Goal: Transaction & Acquisition: Obtain resource

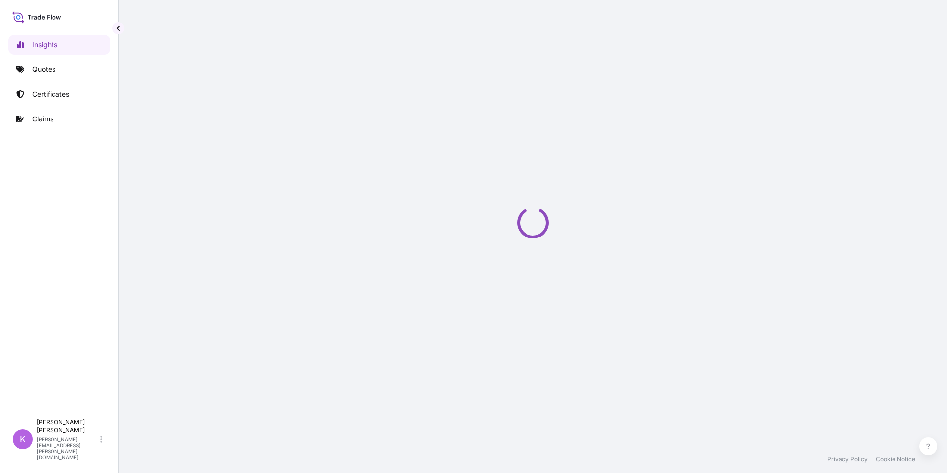
select select "2025"
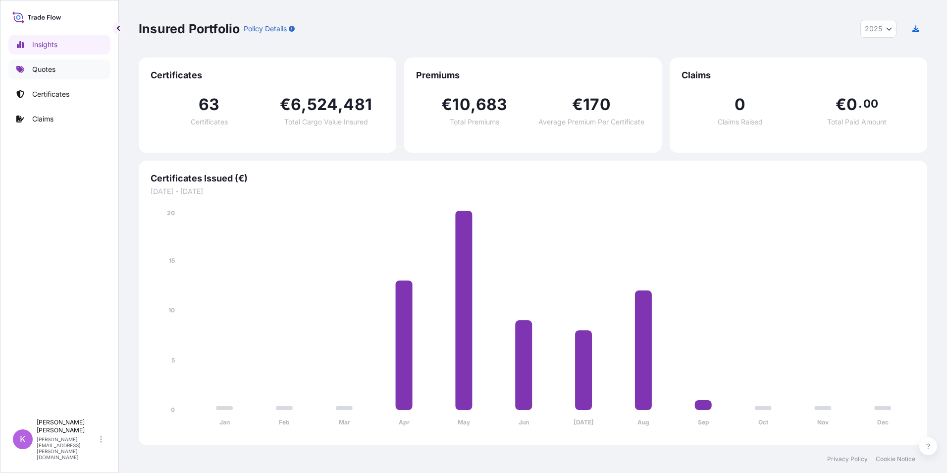
click at [66, 70] on link "Quotes" at bounding box center [59, 69] width 102 height 20
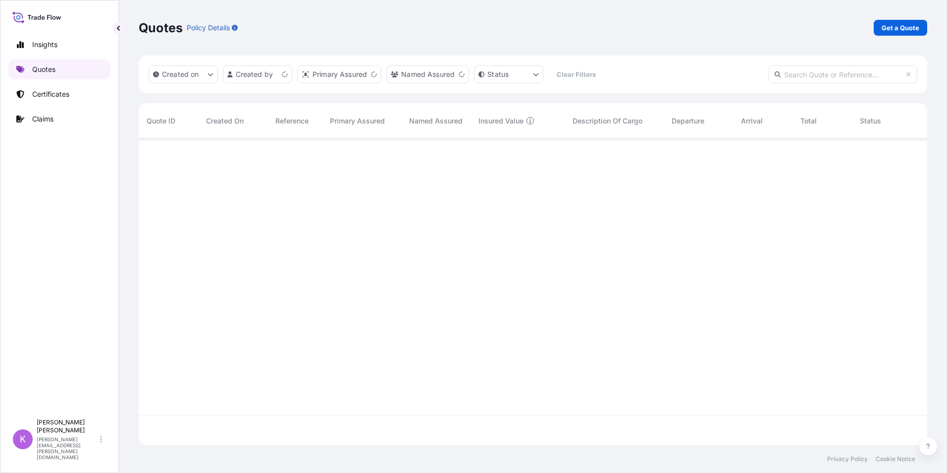
scroll to position [304, 781]
click at [903, 26] on p "Get a Quote" at bounding box center [901, 28] width 38 height 10
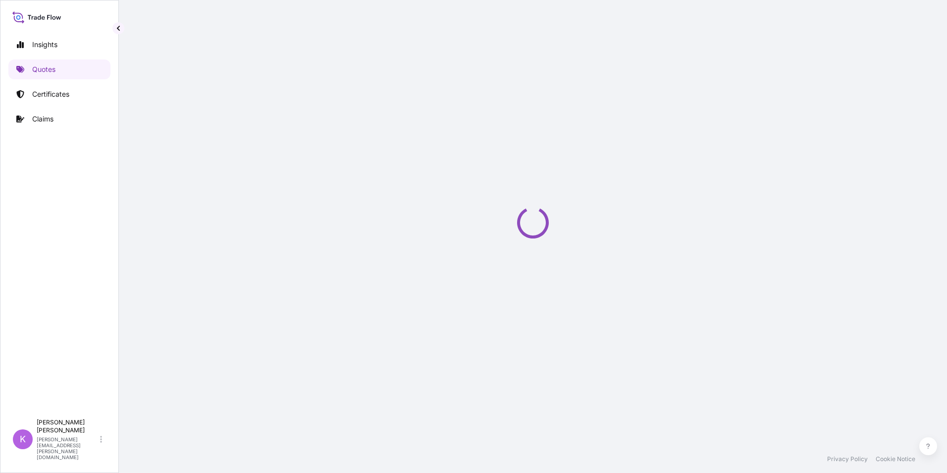
select select "Sea"
select select "21"
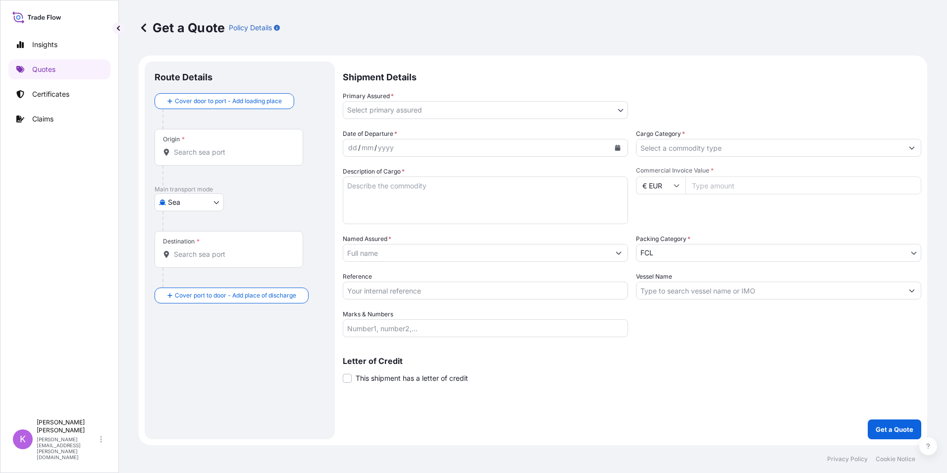
click at [381, 113] on body "Insights Quotes Certificates Claims K Kimberly Goeman kimberly.goeman@bnl.yusen…" at bounding box center [473, 236] width 947 height 473
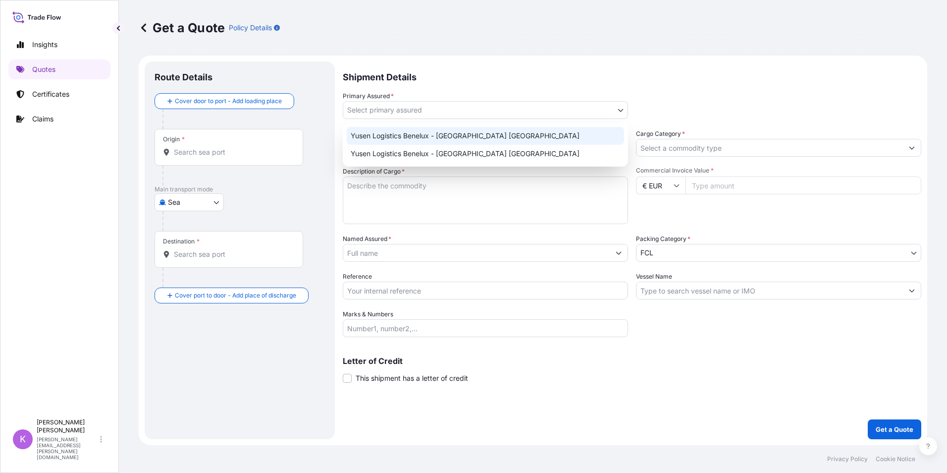
click at [386, 135] on div "Yusen Logistics Benelux - Belgium Antwerp" at bounding box center [485, 136] width 277 height 18
select select "31721"
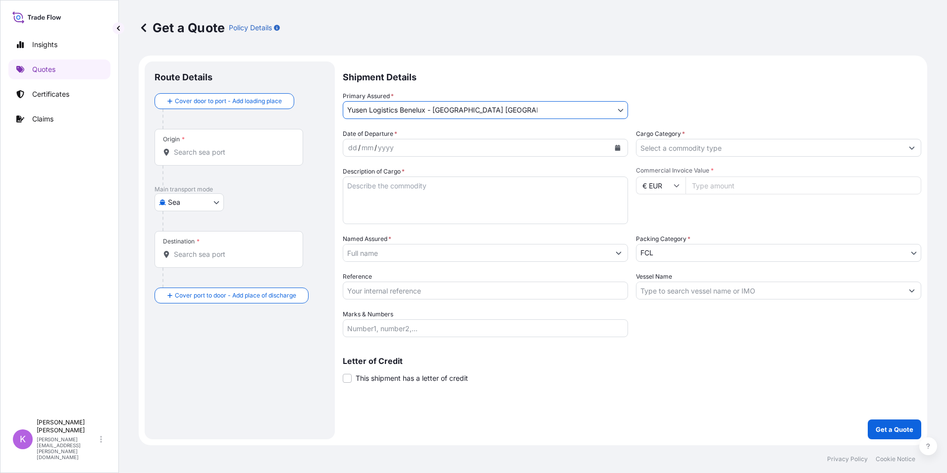
click at [464, 148] on div "dd / mm / yyyy" at bounding box center [476, 148] width 267 height 18
click at [616, 149] on icon "Calendar" at bounding box center [617, 148] width 5 height 6
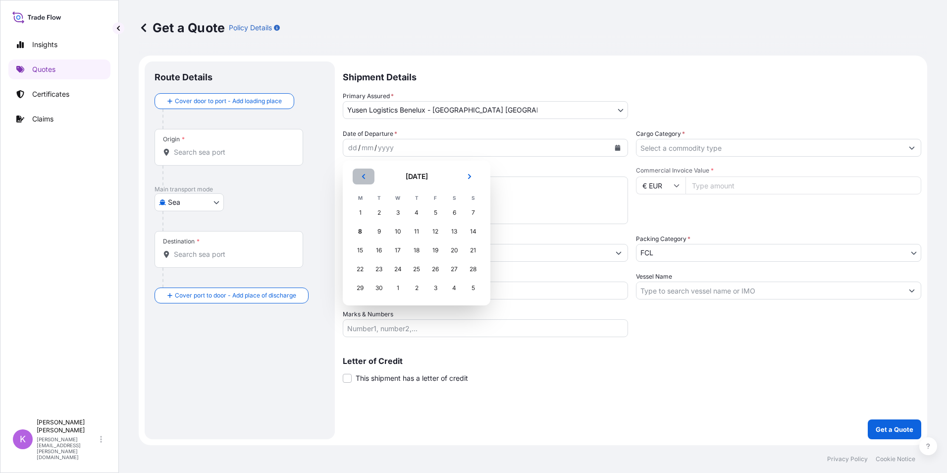
click at [363, 174] on icon "Previous" at bounding box center [364, 176] width 6 height 6
click at [435, 232] on div "8" at bounding box center [436, 231] width 18 height 18
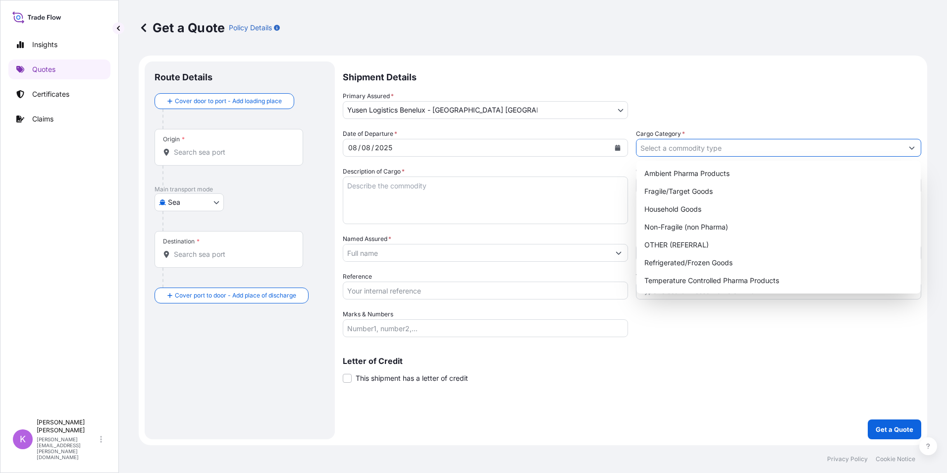
click at [685, 150] on input "Cargo Category *" at bounding box center [770, 148] width 267 height 18
click at [693, 225] on div "Non-Fragile (non Pharma)" at bounding box center [779, 227] width 276 height 18
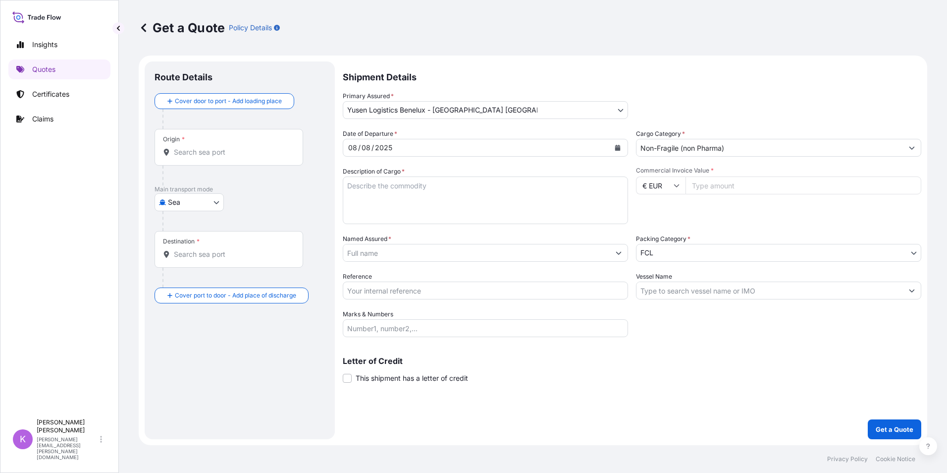
type input "Fragile/Target Goods"
click at [724, 184] on input "Commercial Invoice Value *" at bounding box center [804, 185] width 236 height 18
type input "111366"
type input "111366.5"
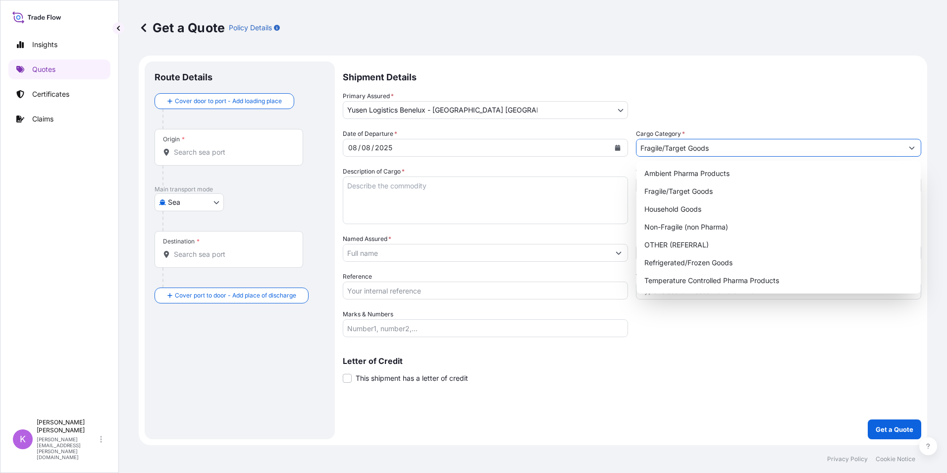
click at [703, 147] on input "Fragile/Target Goods" at bounding box center [770, 148] width 267 height 18
click at [692, 226] on div "Non-Fragile (non Pharma)" at bounding box center [779, 227] width 276 height 18
type input "Non-Fragile (non Pharma)"
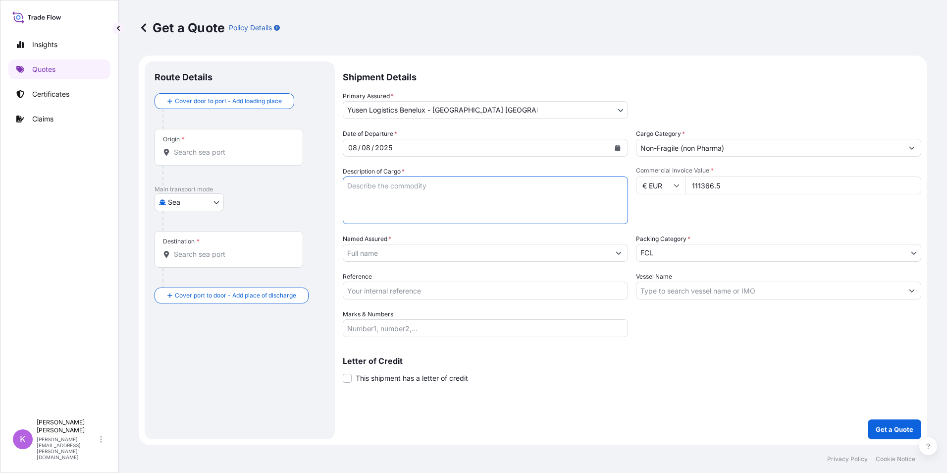
click at [494, 210] on textarea "Description of Cargo *" at bounding box center [485, 200] width 285 height 48
type textarea "NEW TYRES LOADED IN 1X20DV + 1X40HC"
click at [430, 260] on input "Named Assured *" at bounding box center [476, 253] width 267 height 18
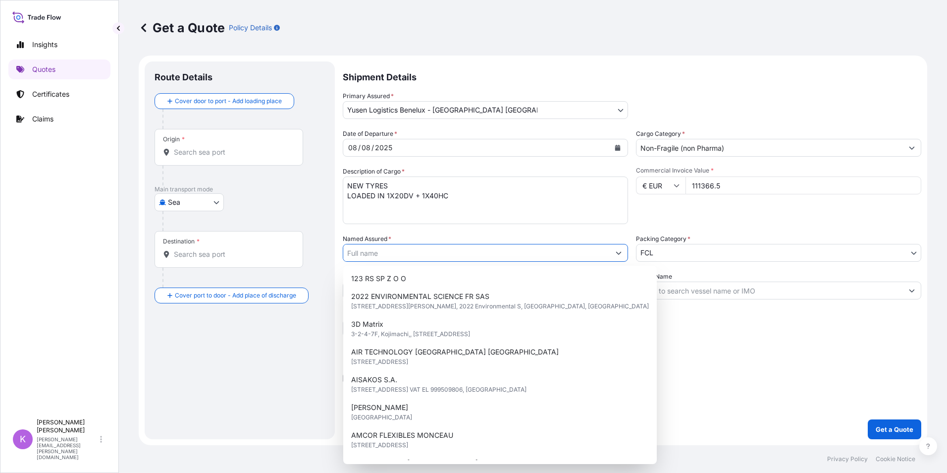
type input "F"
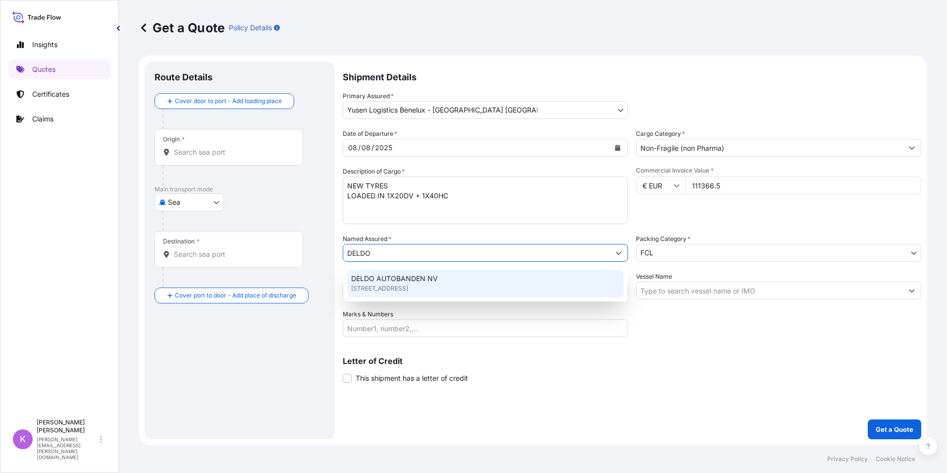
click at [430, 281] on span "DELDO AUTOBANDEN NV" at bounding box center [394, 278] width 87 height 10
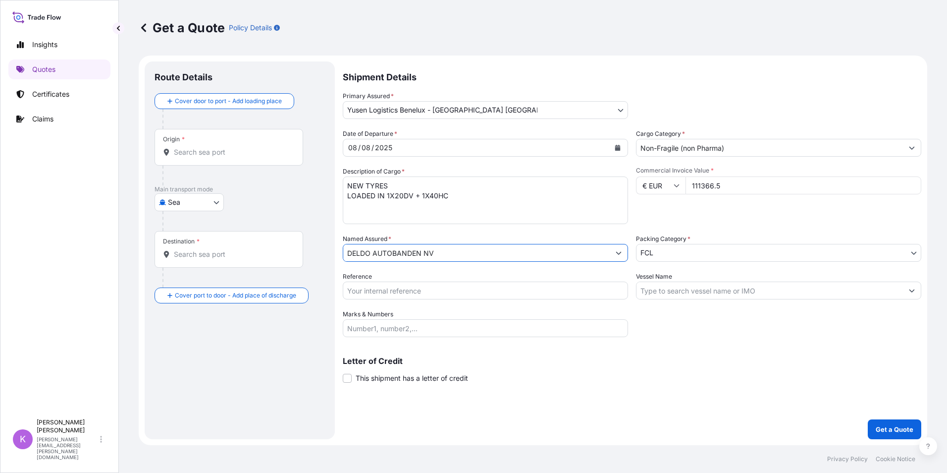
type input "DELDO AUTOBANDEN NV"
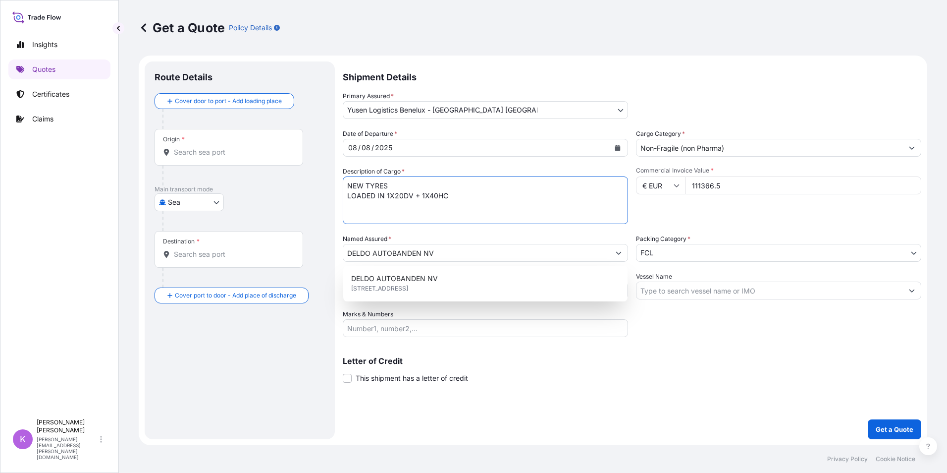
click at [474, 195] on textarea "NEW TYRES LOADED IN 1X20DV + 1X40HC" at bounding box center [485, 200] width 285 height 48
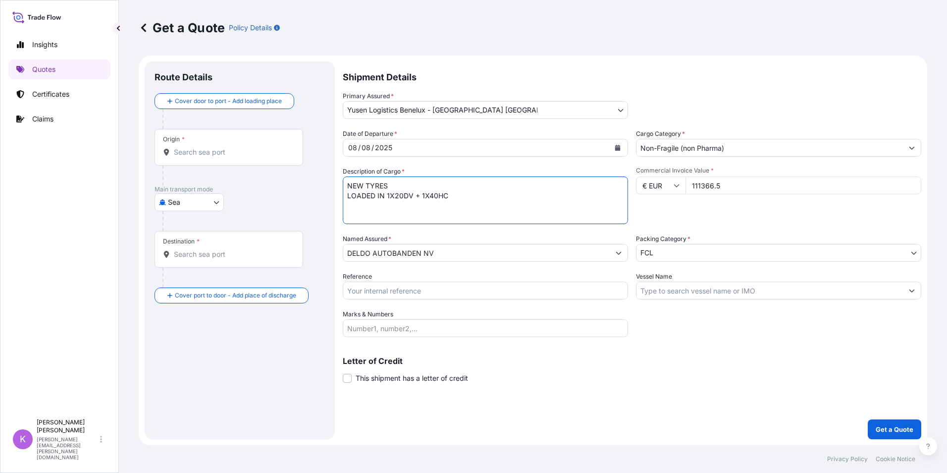
paste textarea "TEMU8776547"
click at [445, 207] on textarea "NEW TYRES LOADED IN 1X20DV + 1X40HC TEMU8776547" at bounding box center [485, 200] width 285 height 48
paste textarea "014947"
click at [455, 206] on textarea "NEW TYRES LOADED IN 1X20DV + 1X40HC TEMU8776547 SEAL 014947" at bounding box center [485, 200] width 285 height 48
paste textarea "TCKU1265279"
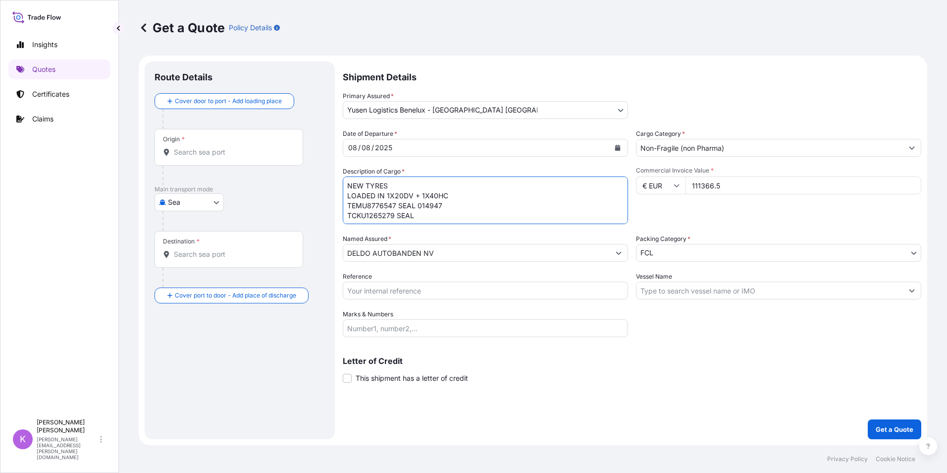
click at [464, 217] on textarea "NEW TYRES LOADED IN 1X20DV + 1X40HC TEMU8776547 SEAL 014947 TCKU1265279 SEAL" at bounding box center [485, 200] width 285 height 48
paste textarea "014969"
drag, startPoint x: 456, startPoint y: 205, endPoint x: 341, endPoint y: 204, distance: 114.4
click at [341, 204] on form "Route Details Cover door to port - Add loading place Place of loading Road / In…" at bounding box center [533, 249] width 789 height 389
click at [463, 207] on textarea "NEW TYRES LOADED IN 1X20DV + 1X40HC TCKU1265279 SEAL 014969" at bounding box center [485, 200] width 285 height 48
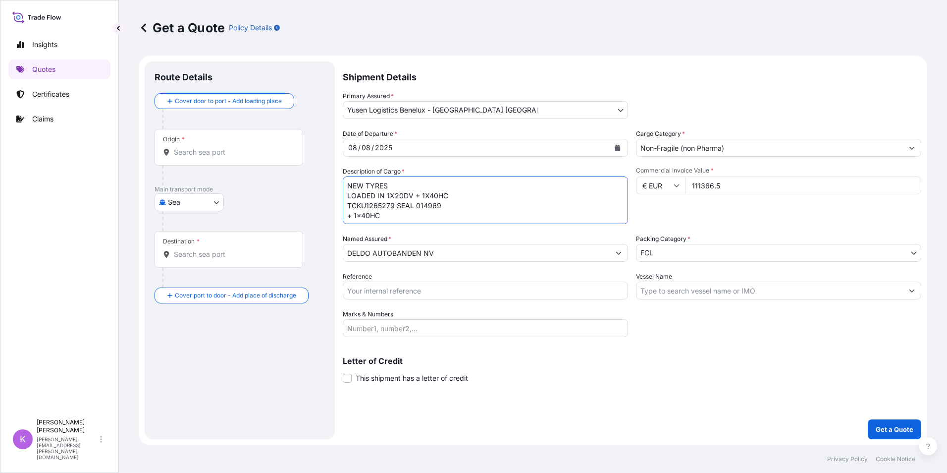
paste textarea "TEMU8776547 SEAL 014947"
drag, startPoint x: 450, startPoint y: 193, endPoint x: 414, endPoint y: 196, distance: 35.8
click at [414, 196] on textarea "NEW TYRES LOADED IN 1X20DV + 1X40HC TCKU1265279 SEAL 014969 + 1x40HC TEMU877654…" at bounding box center [485, 200] width 285 height 48
type textarea "NEW TYRES LOADED IN 1X20DV TCKU1265279 SEAL 014969 + 1x40HC TEMU8776547 SEAL 01…"
click at [397, 288] on input "Reference" at bounding box center [485, 290] width 285 height 18
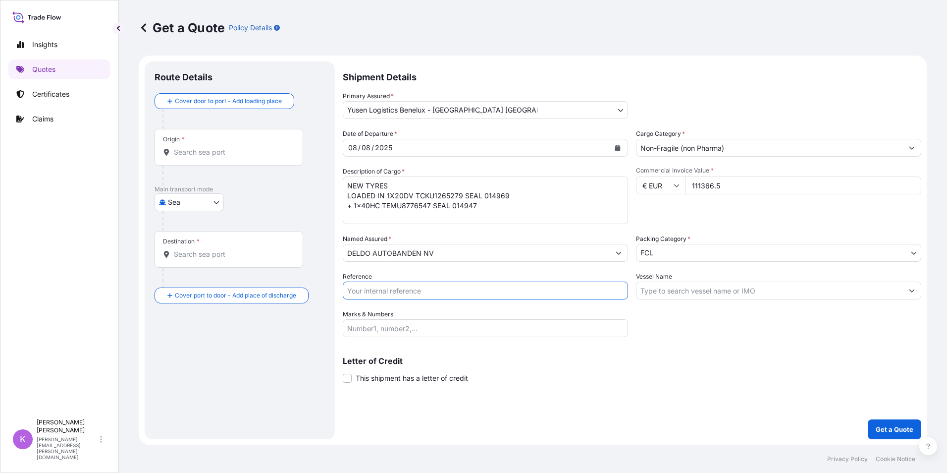
paste input "SANR0059743"
type input "SANR0059743"
click at [694, 286] on input "Vessel Name" at bounding box center [770, 290] width 267 height 18
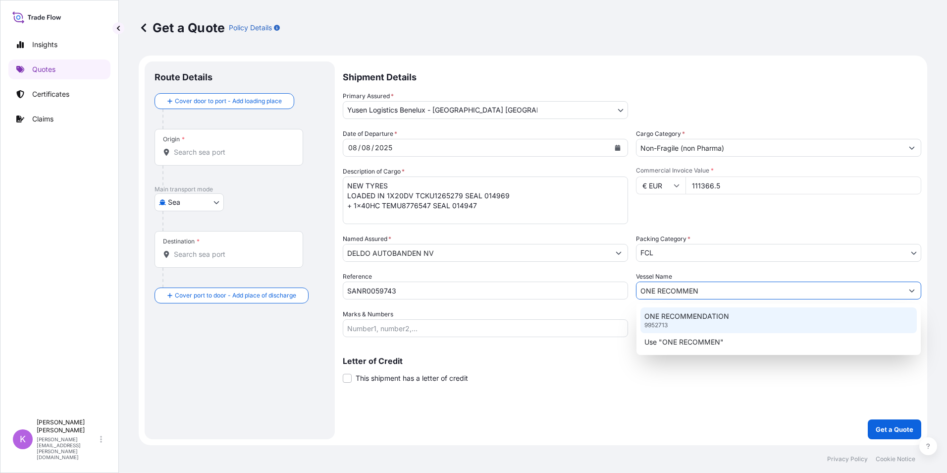
click at [709, 317] on p "ONE RECOMMENDATION" at bounding box center [686, 316] width 85 height 10
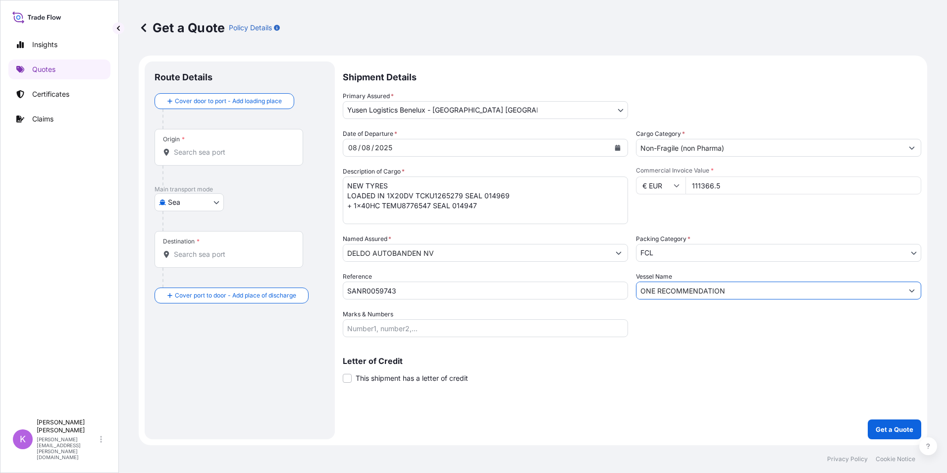
type input "ONE RECOMMENDATION"
click at [203, 144] on div "Origin *" at bounding box center [229, 147] width 149 height 37
click at [203, 147] on input "Origin *" at bounding box center [232, 152] width 117 height 10
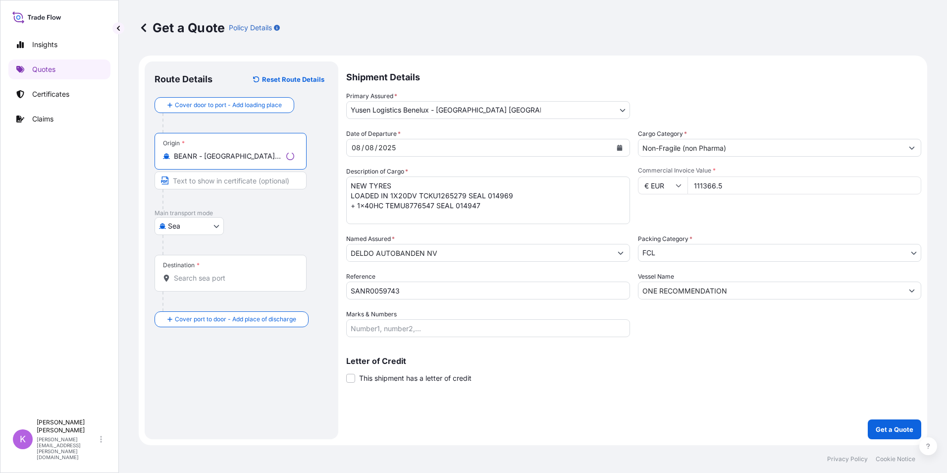
type input "BEANR - Antwerpen, Belgium"
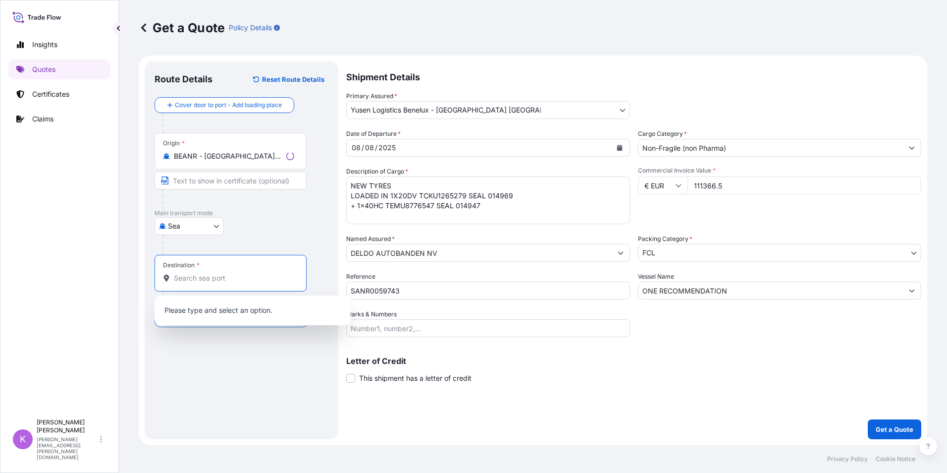
click at [208, 276] on input "Destination *" at bounding box center [234, 278] width 120 height 10
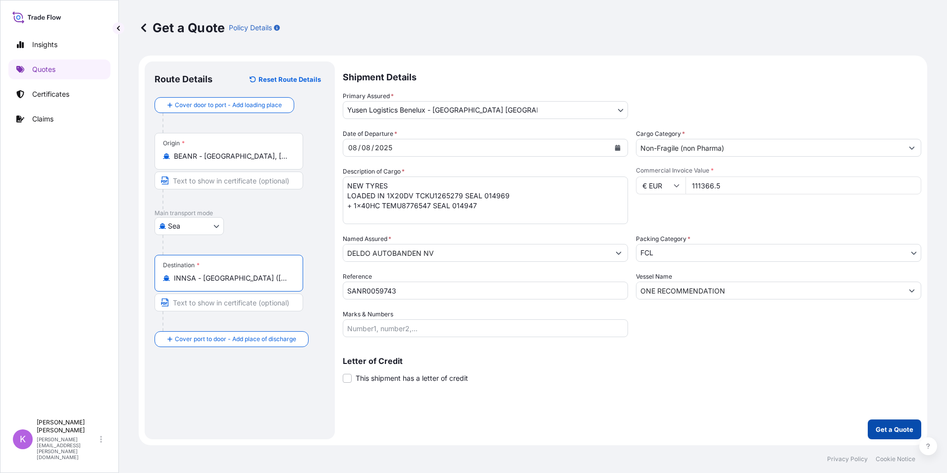
type input "INNSA - Nhava Sheva (Jawaharlal Nehru), India"
click at [884, 424] on button "Get a Quote" at bounding box center [895, 429] width 54 height 20
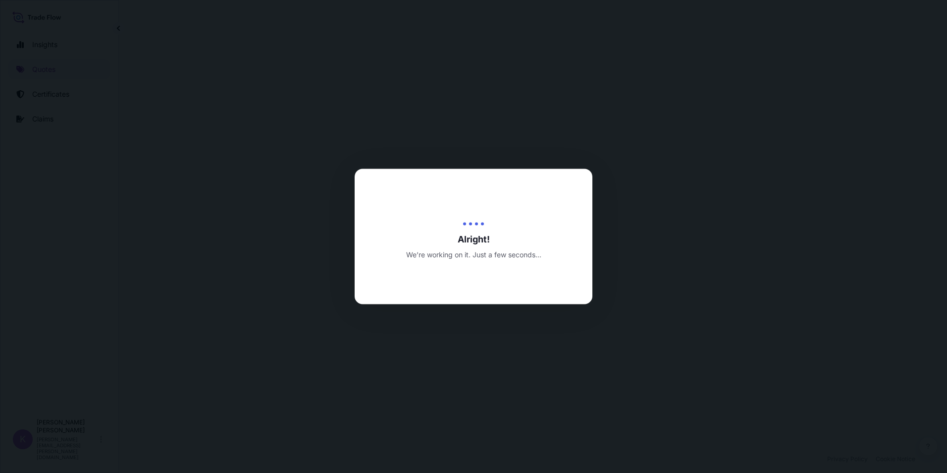
select select "Sea"
select select "31721"
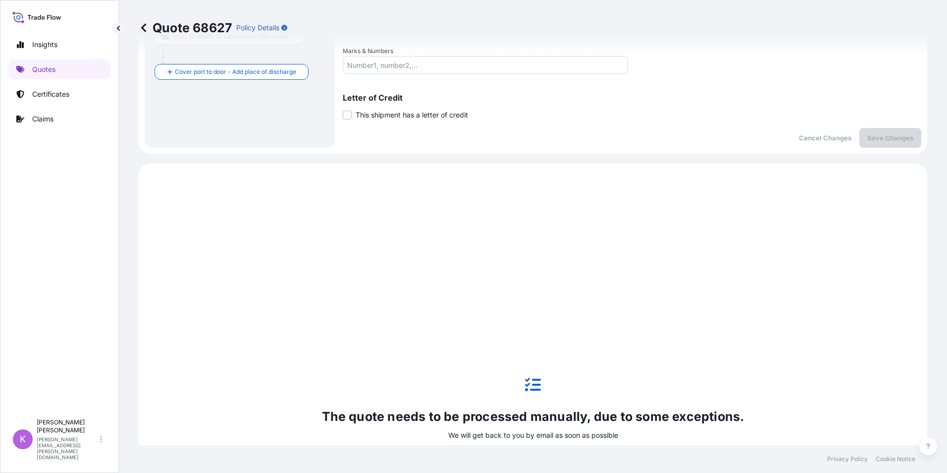
scroll to position [24, 0]
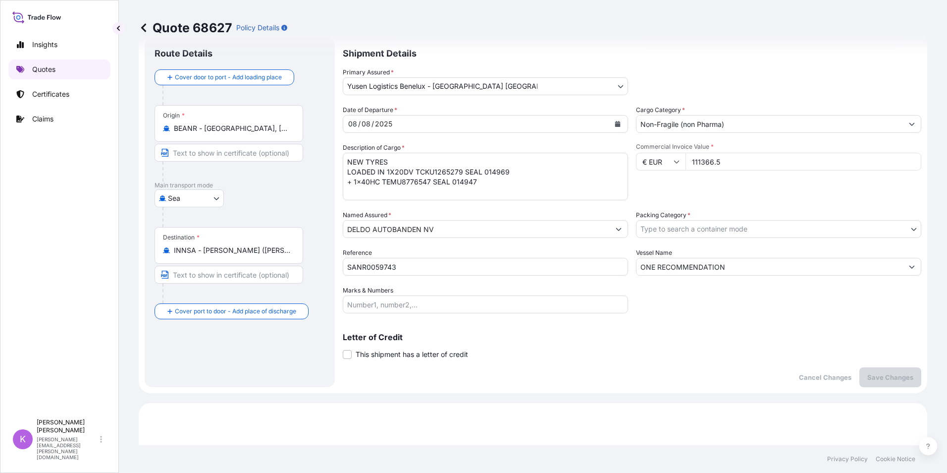
click at [45, 68] on p "Quotes" at bounding box center [43, 69] width 23 height 10
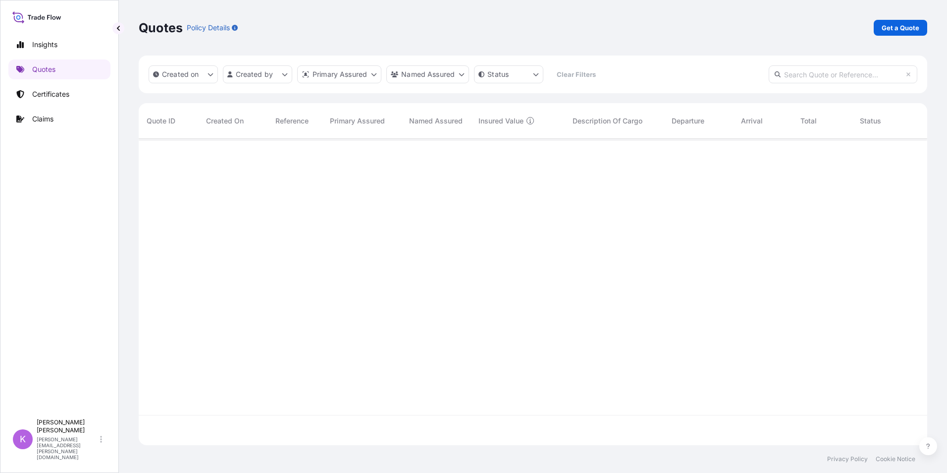
scroll to position [304, 781]
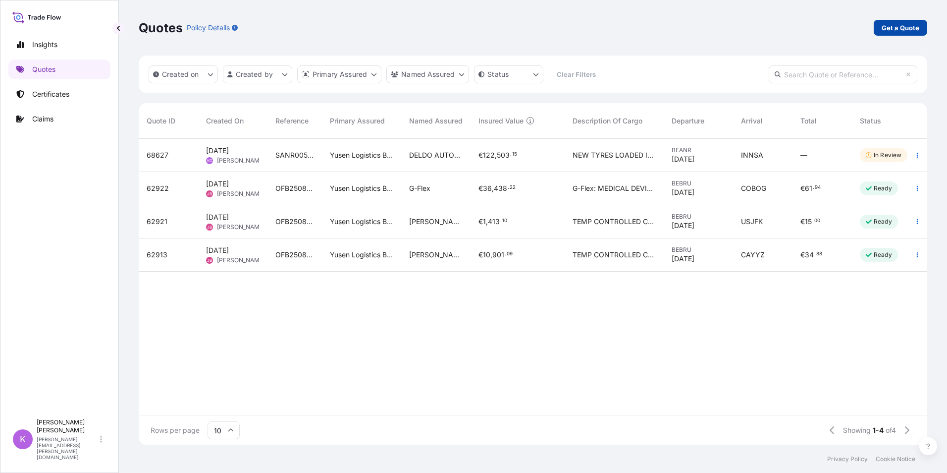
click at [893, 29] on p "Get a Quote" at bounding box center [901, 28] width 38 height 10
select select "Sea"
select select "21"
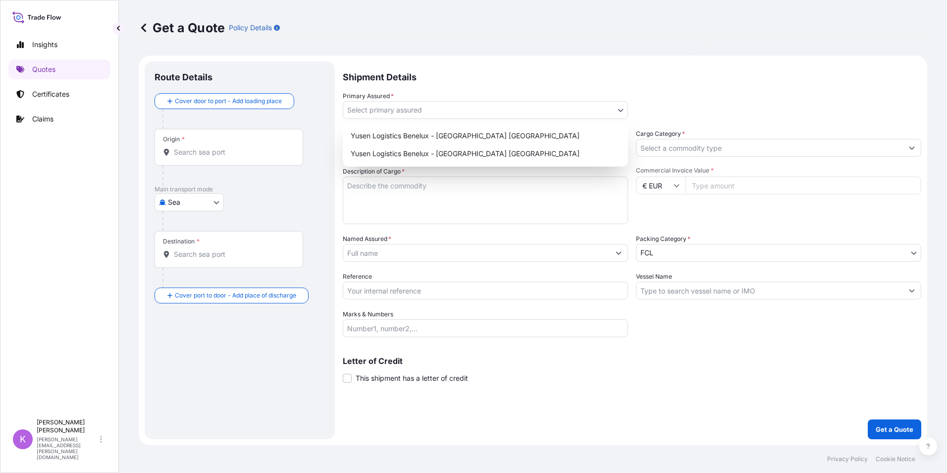
click at [442, 109] on body "Insights Quotes Certificates Claims K Kimberly Goeman kimberly.goeman@bnl.yusen…" at bounding box center [473, 236] width 947 height 473
click at [441, 138] on div "Yusen Logistics Benelux - Belgium Antwerp" at bounding box center [485, 136] width 277 height 18
select select "31721"
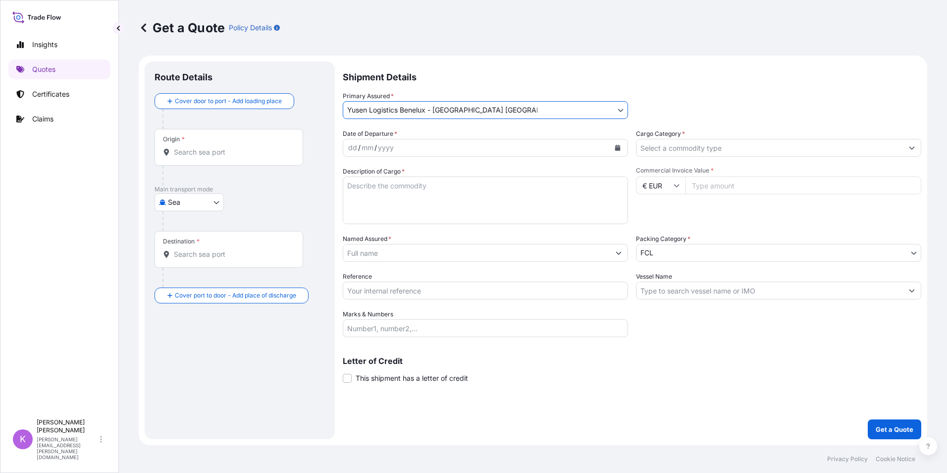
click at [422, 149] on div "dd / mm / yyyy" at bounding box center [476, 148] width 267 height 18
click at [617, 148] on icon "Calendar" at bounding box center [617, 148] width 5 height 6
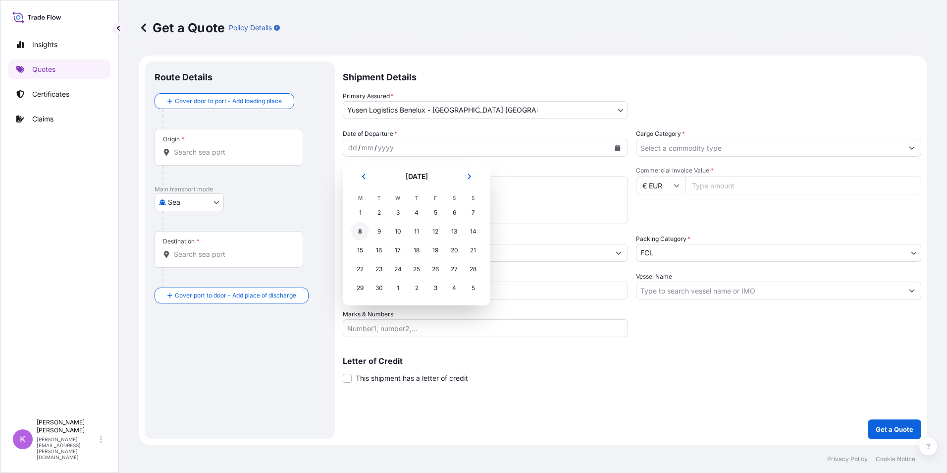
click at [360, 231] on div "8" at bounding box center [360, 231] width 18 height 18
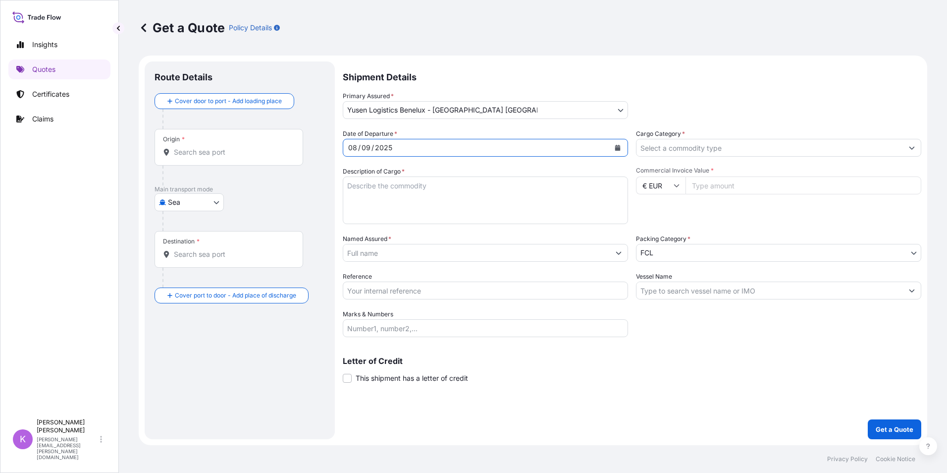
click at [679, 150] on input "Cargo Category *" at bounding box center [770, 148] width 267 height 18
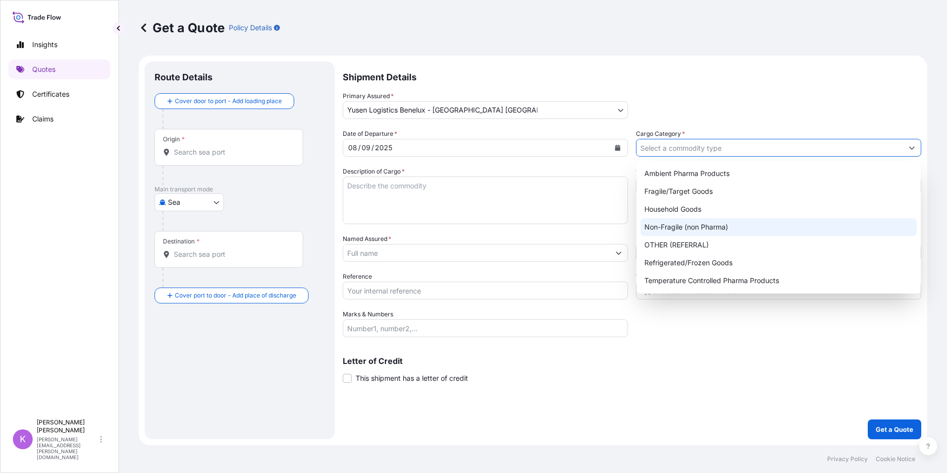
click at [695, 224] on div "Non-Fragile (non Pharma)" at bounding box center [779, 227] width 276 height 18
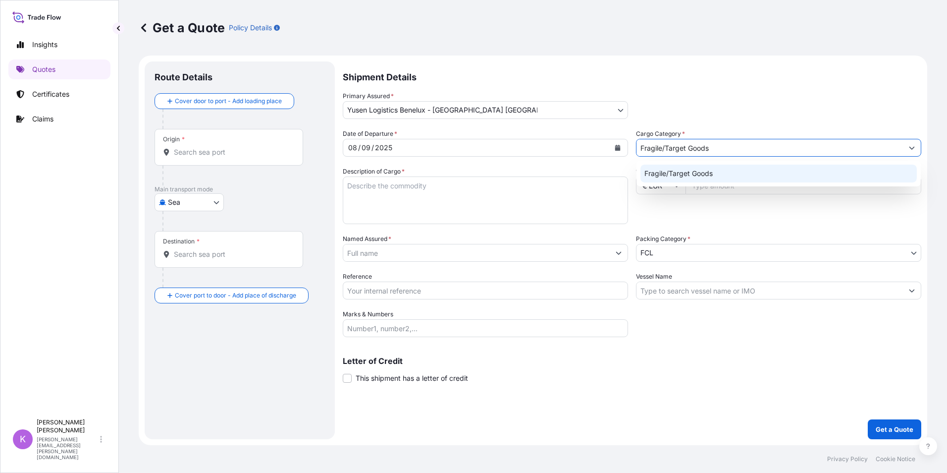
click at [691, 173] on div "Fragile/Target Goods" at bounding box center [779, 173] width 276 height 18
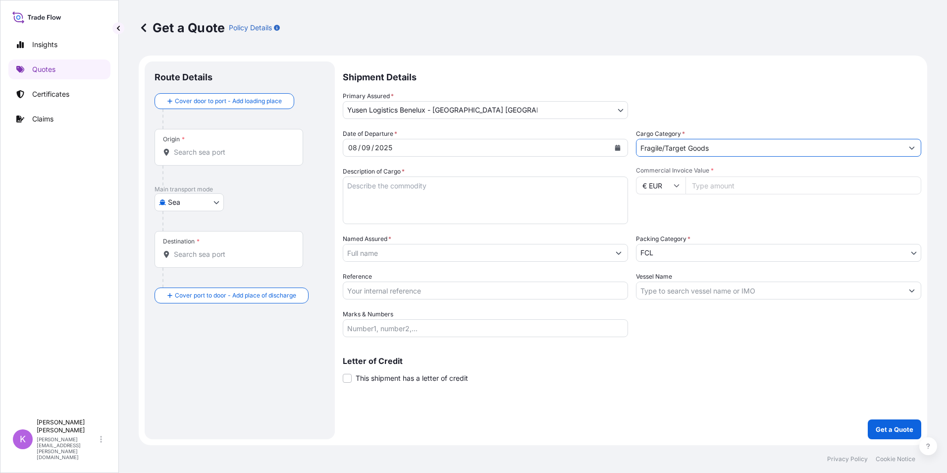
click at [697, 151] on input "Fragile/Target Goods" at bounding box center [770, 148] width 267 height 18
click at [666, 145] on input "Fragile/Target Goods" at bounding box center [770, 148] width 267 height 18
click at [912, 147] on icon "Show suggestions" at bounding box center [912, 148] width 6 height 6
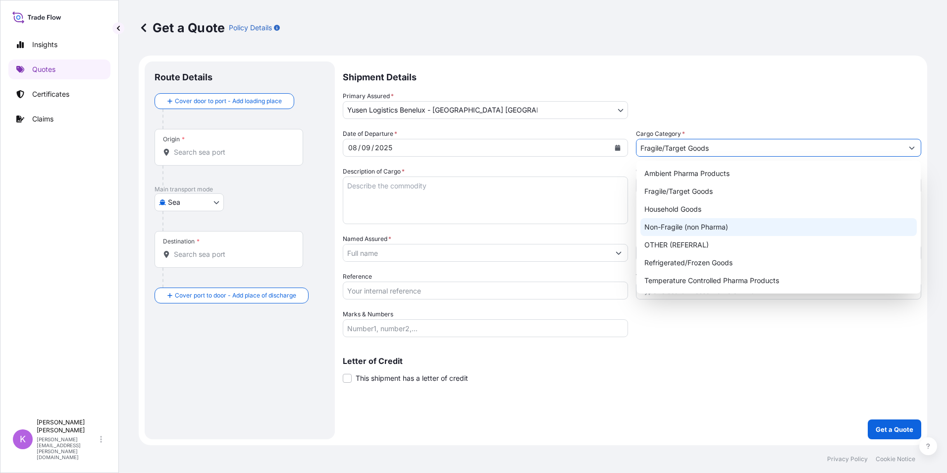
click at [710, 225] on div "Non-Fragile (non Pharma)" at bounding box center [779, 227] width 276 height 18
type input "Non-Fragile (non Pharma)"
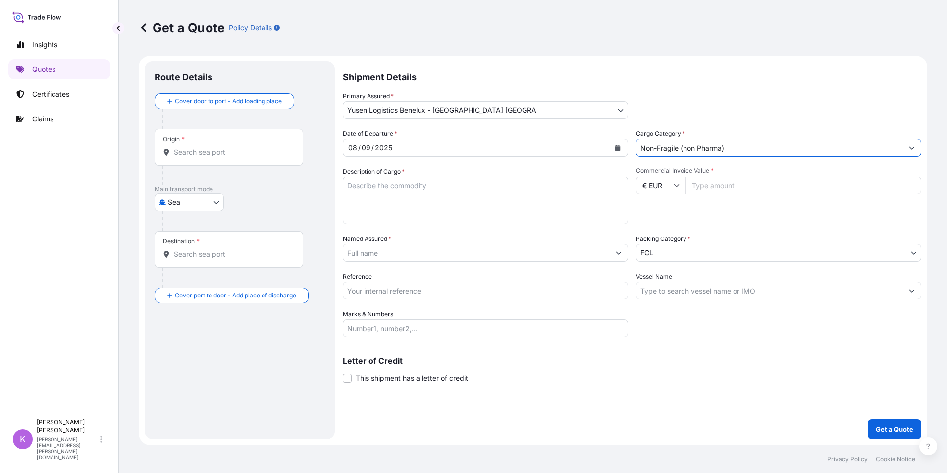
click at [748, 187] on input "Commercial Invoice Value *" at bounding box center [804, 185] width 236 height 18
type input "66816"
type input "66816.50"
click at [537, 201] on textarea "Description of Cargo *" at bounding box center [485, 200] width 285 height 48
click at [432, 191] on textarea "NEW TYRES" at bounding box center [485, 200] width 285 height 48
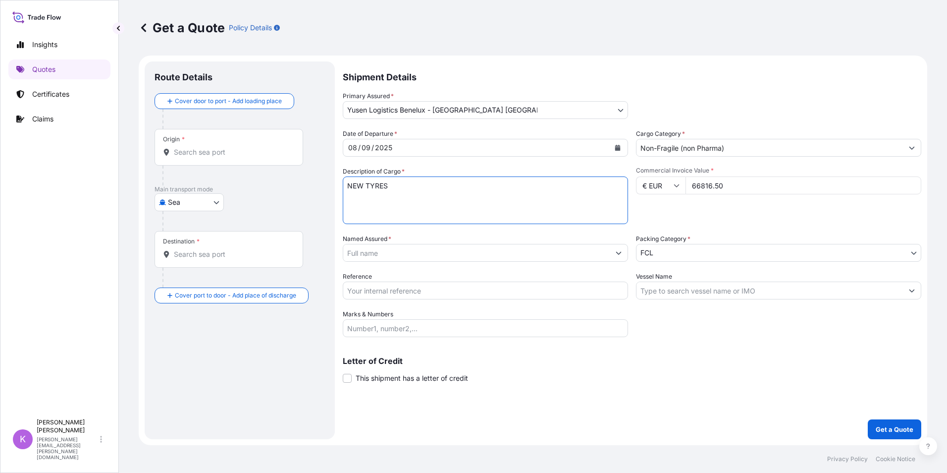
paste textarea "TGBU9648807"
click at [445, 200] on textarea "NEW TYRES TGBU9648807 SEAL" at bounding box center [485, 200] width 285 height 48
paste textarea "017992"
drag, startPoint x: 349, startPoint y: 195, endPoint x: 359, endPoint y: 220, distance: 27.6
click at [349, 195] on textarea "NEW TYRES TGBU9648807 SEAL 017992" at bounding box center [485, 200] width 285 height 48
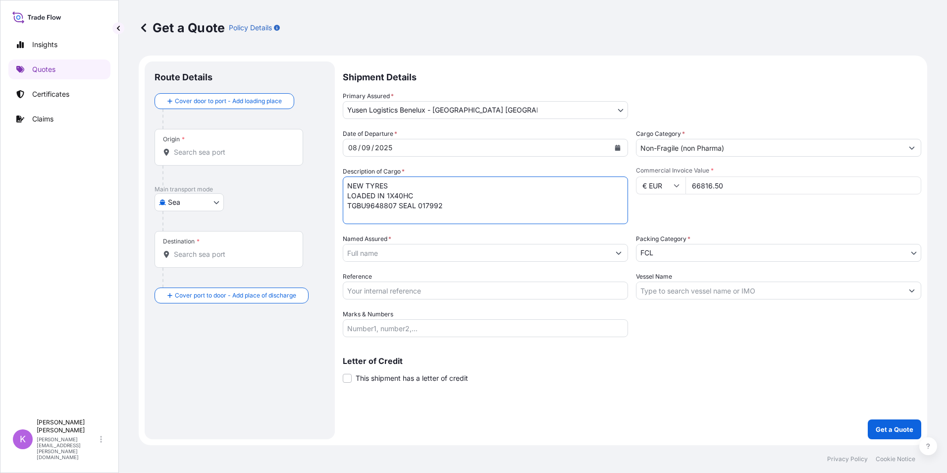
type textarea "NEW TYRES LOADED IN 1X40HC TGBU9648807 SEAL 017992"
click at [371, 246] on input "Named Assured *" at bounding box center [476, 253] width 267 height 18
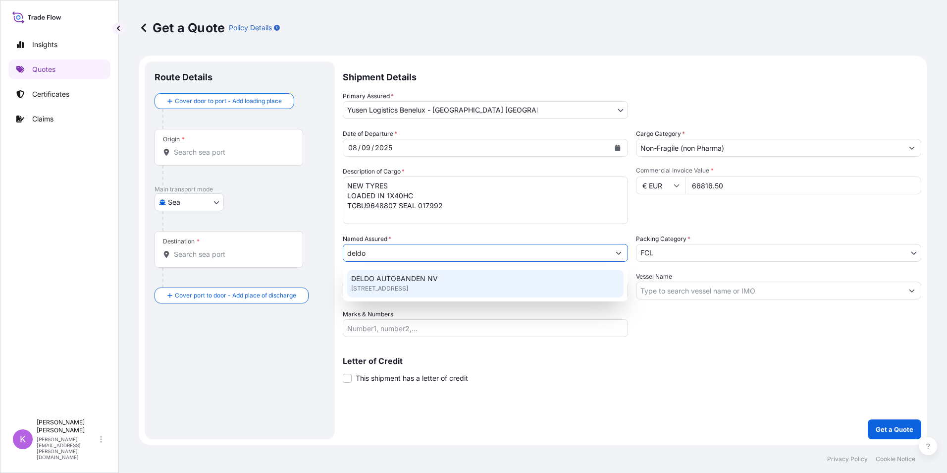
click at [386, 278] on span "DELDO AUTOBANDEN NV" at bounding box center [394, 278] width 87 height 10
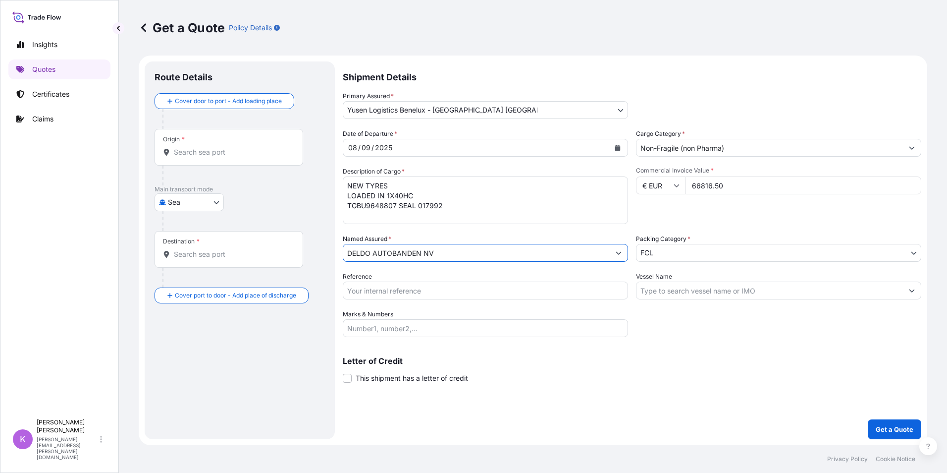
type input "DELDO AUTOBANDEN NV"
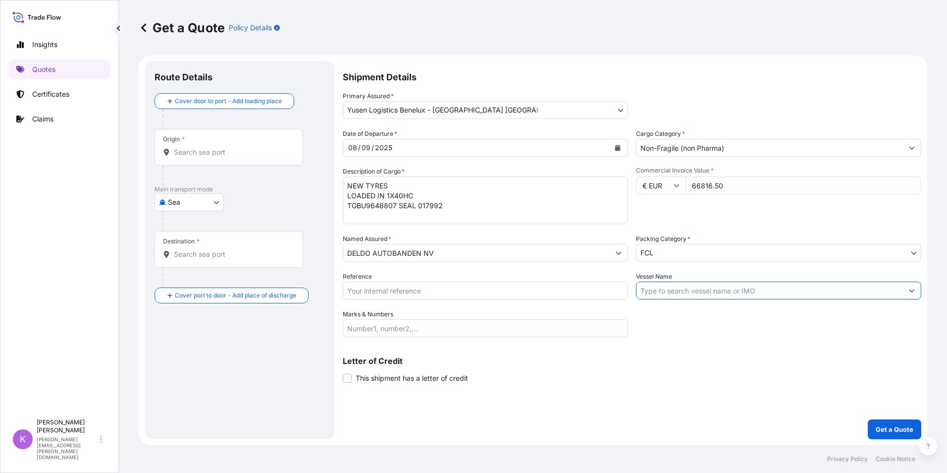
click at [671, 295] on input "Vessel Name" at bounding box center [770, 290] width 267 height 18
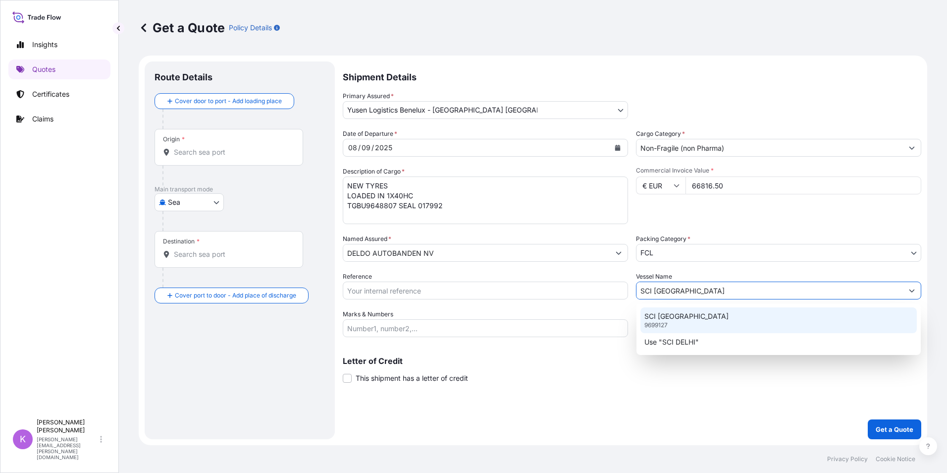
click at [677, 312] on p "SCI DELHI" at bounding box center [686, 316] width 84 height 10
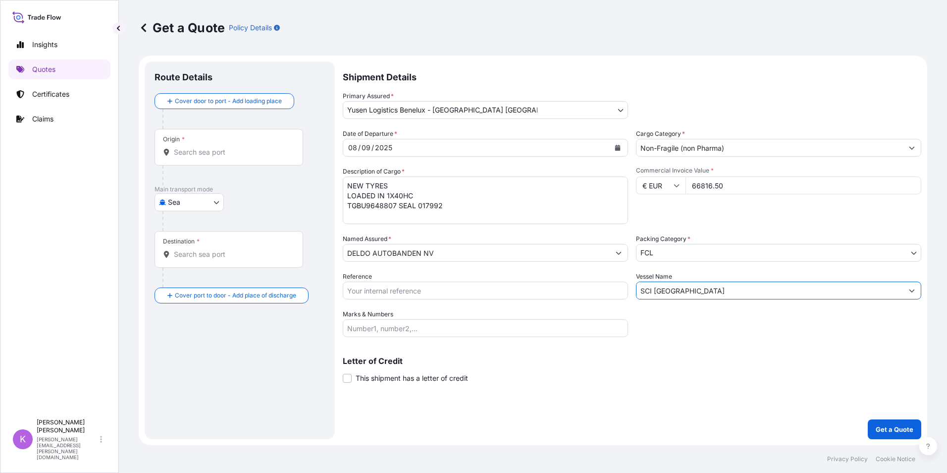
type input "SCI DELHI"
click at [506, 294] on input "Reference" at bounding box center [485, 290] width 285 height 18
type input "SANR0060040"
click at [224, 153] on input "Origin *" at bounding box center [232, 152] width 117 height 10
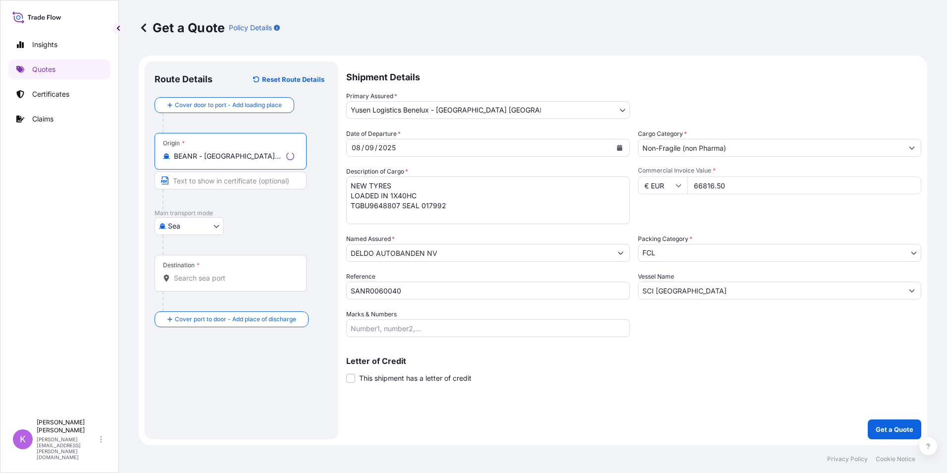
type input "BEANR - Antwerpen, Belgium"
click at [212, 276] on input "Destination *" at bounding box center [234, 278] width 120 height 10
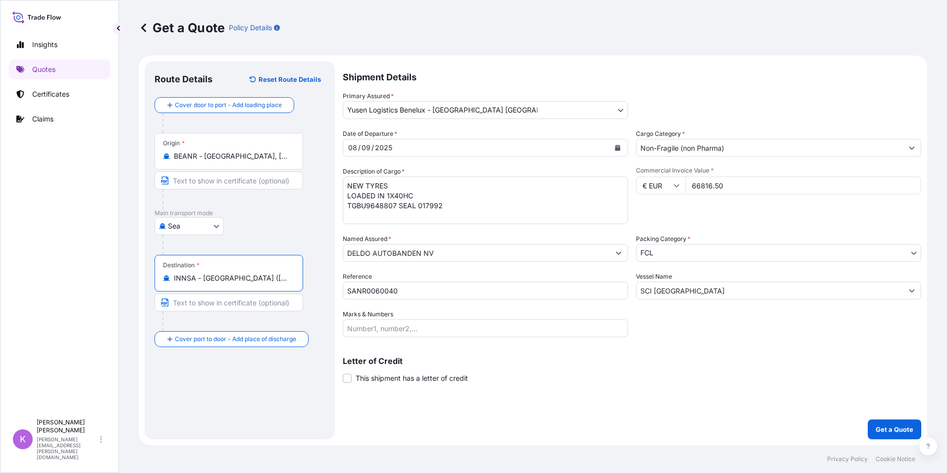
type input "INNSA - Nhava Sheva (Jawaharlal Nehru), India"
click at [889, 426] on p "Get a Quote" at bounding box center [895, 429] width 38 height 10
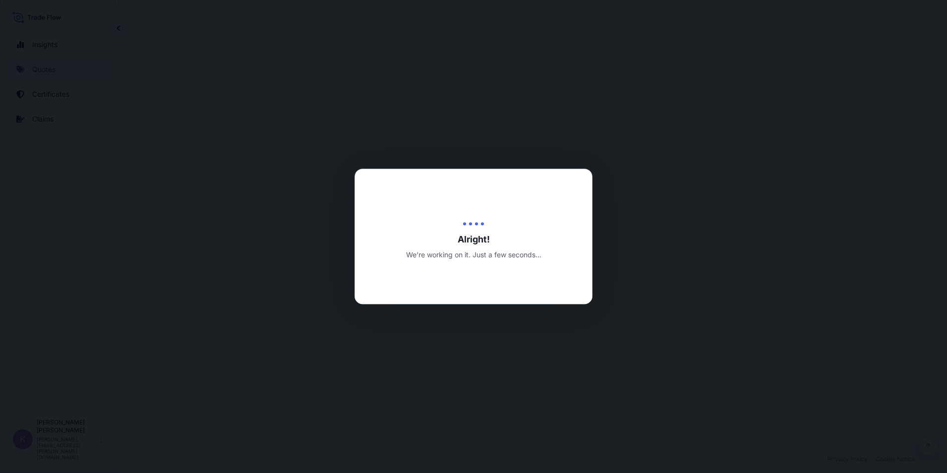
select select "Sea"
select select "31721"
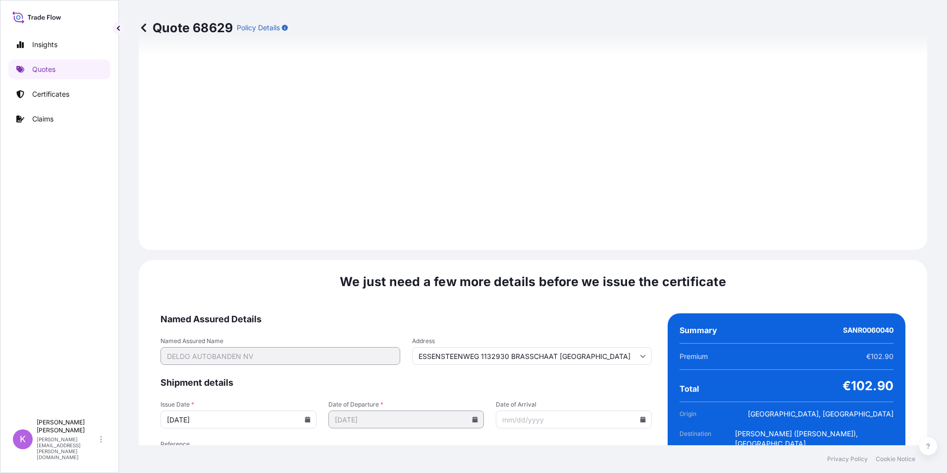
scroll to position [1094, 0]
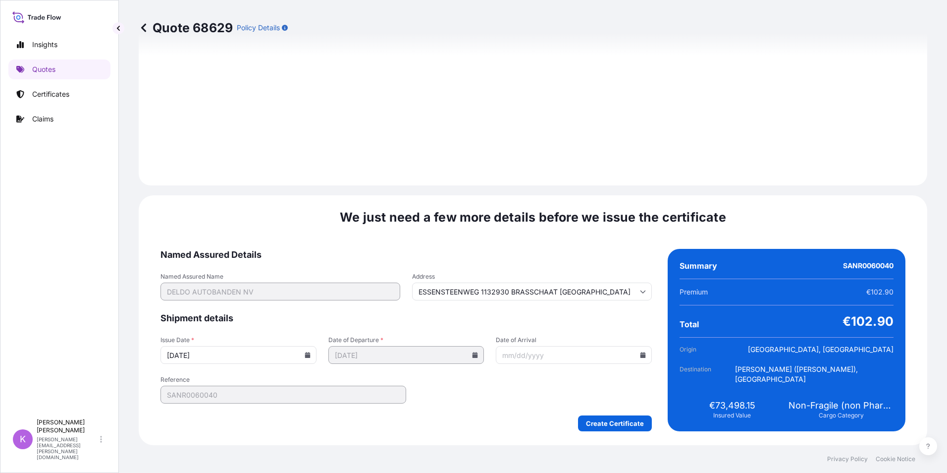
click at [634, 355] on input "Date of Arrival" at bounding box center [574, 355] width 156 height 18
click at [641, 356] on icon at bounding box center [643, 355] width 5 height 6
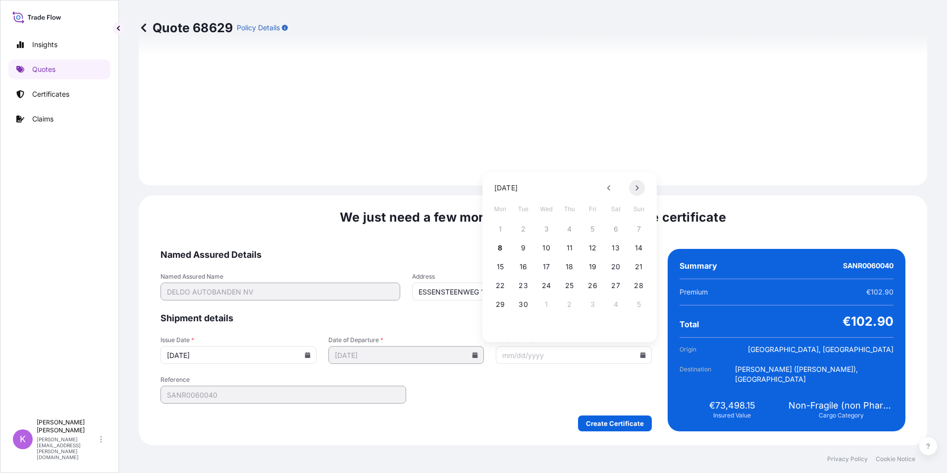
click at [638, 183] on button at bounding box center [637, 188] width 16 height 16
click at [592, 250] on button "10" at bounding box center [593, 248] width 16 height 16
type input "ESSENSTEENWEG 1132930 BRASSCHAAT Belgium"
type input "10/10/2025"
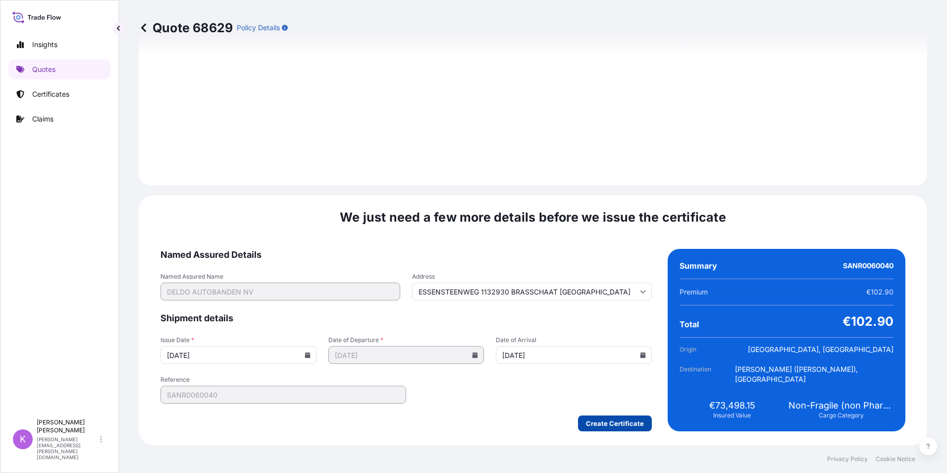
type input "ESSENSTEENWEG 1132930 BRASSCHAAT Belgium"
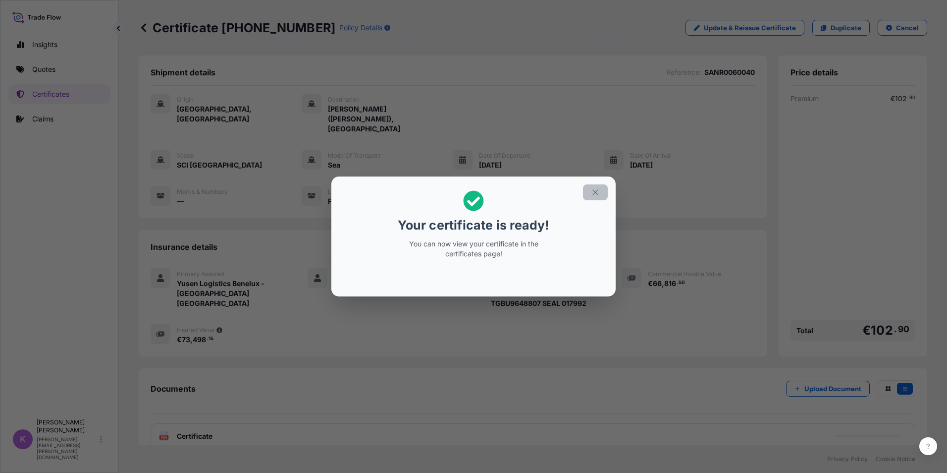
click at [594, 193] on icon "button" at bounding box center [594, 191] width 5 height 5
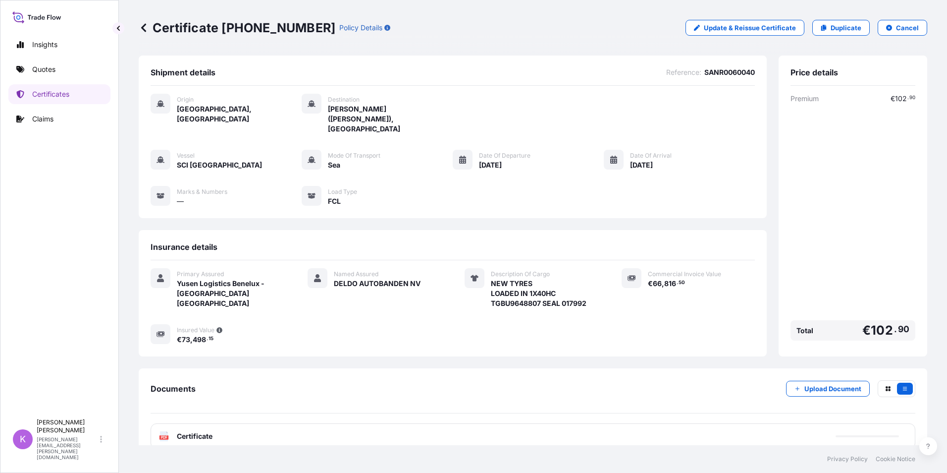
scroll to position [50, 0]
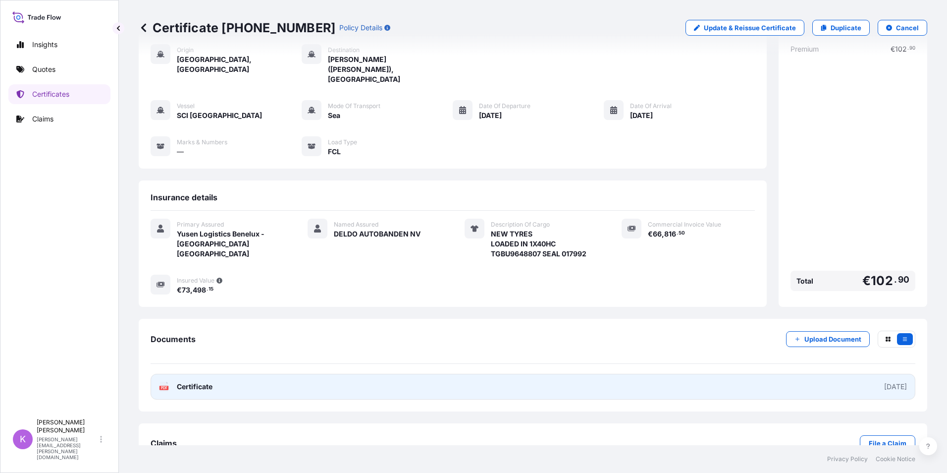
click at [197, 381] on span "Certificate" at bounding box center [195, 386] width 36 height 10
